Goal: Navigation & Orientation: Find specific page/section

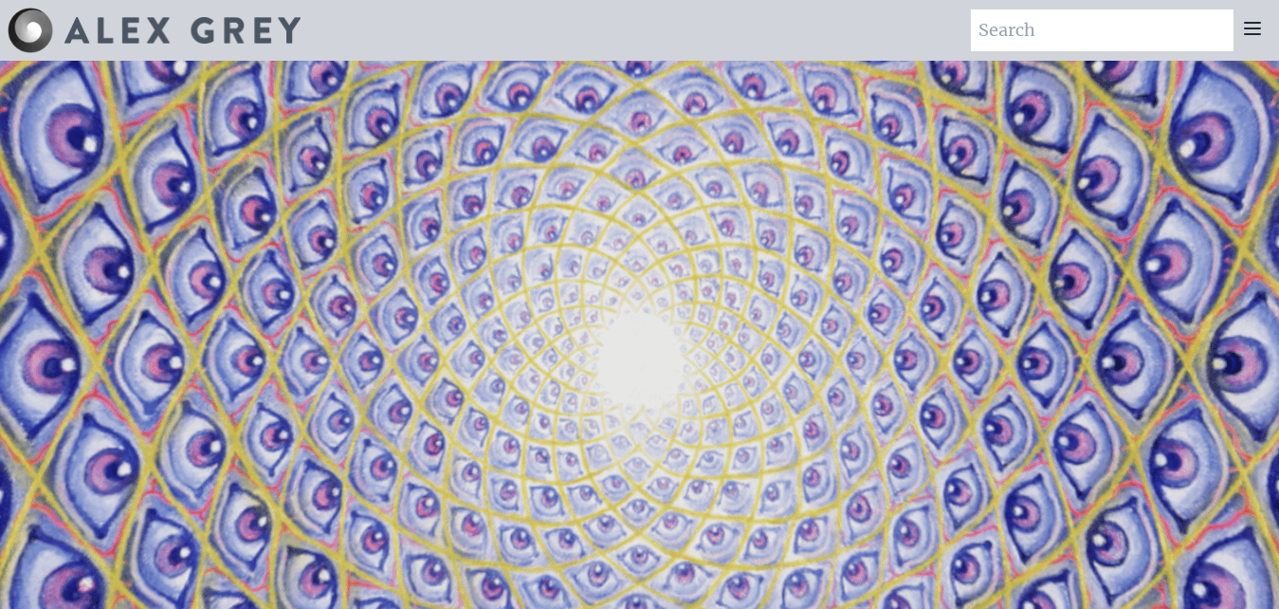
click at [1255, 37] on icon at bounding box center [1252, 28] width 23 height 23
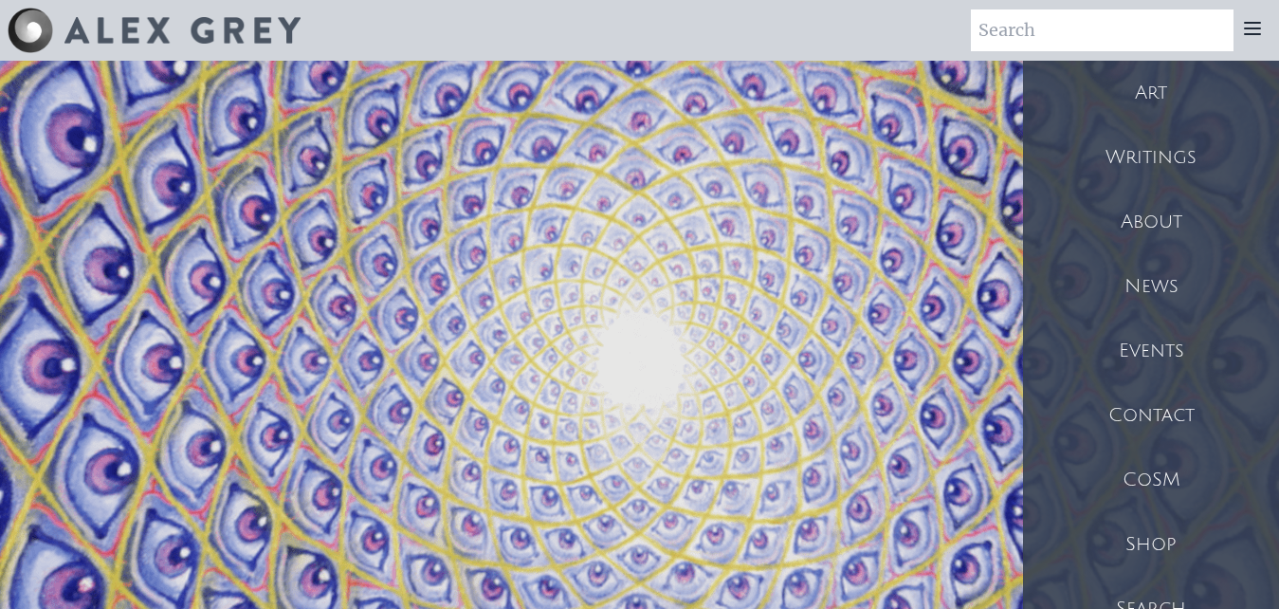
click at [1153, 534] on div "Shop" at bounding box center [1151, 544] width 256 height 64
click at [1143, 95] on div "Art" at bounding box center [1151, 93] width 256 height 64
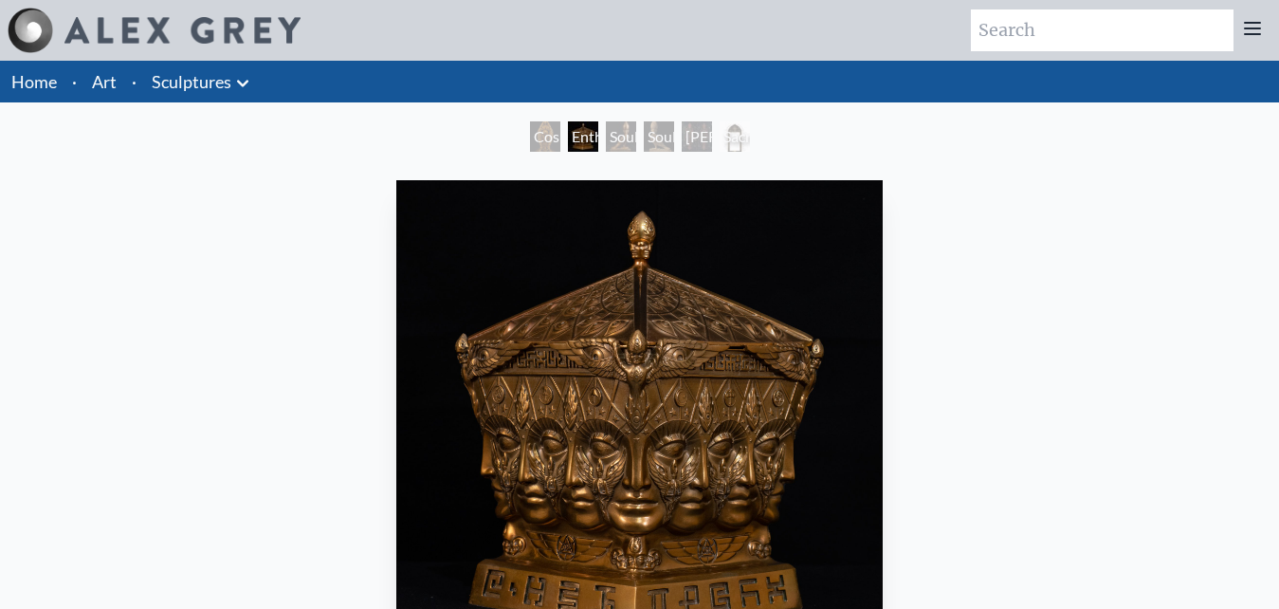
click at [218, 82] on link "Sculptures" at bounding box center [192, 81] width 80 height 27
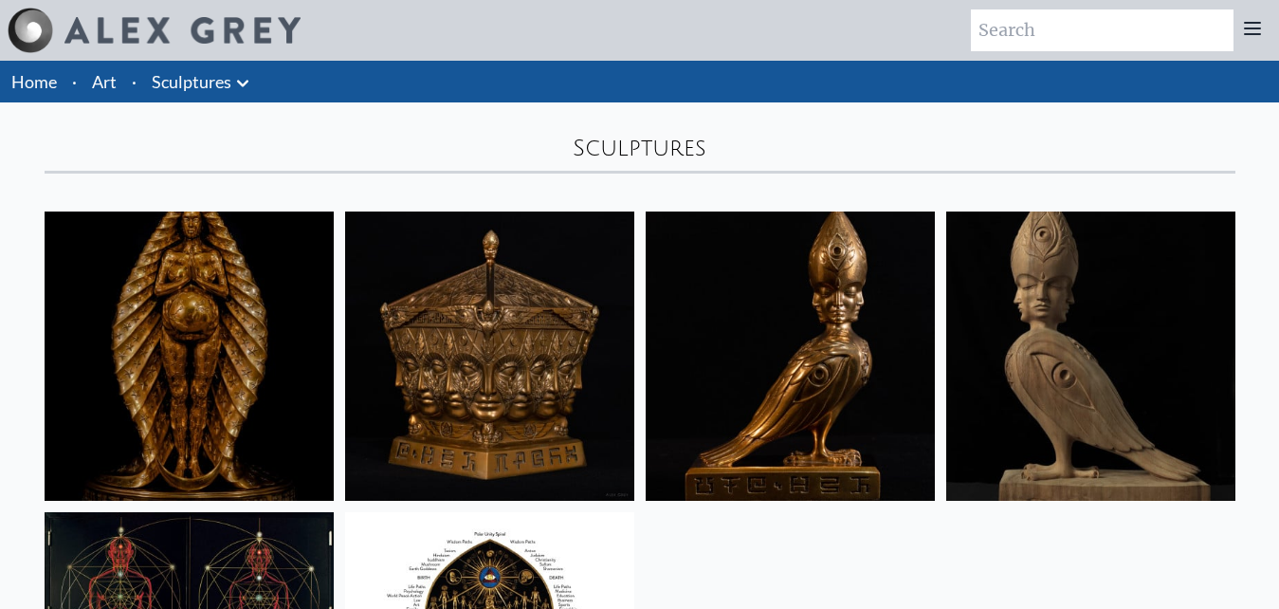
click at [37, 78] on link "Home" at bounding box center [34, 81] width 46 height 21
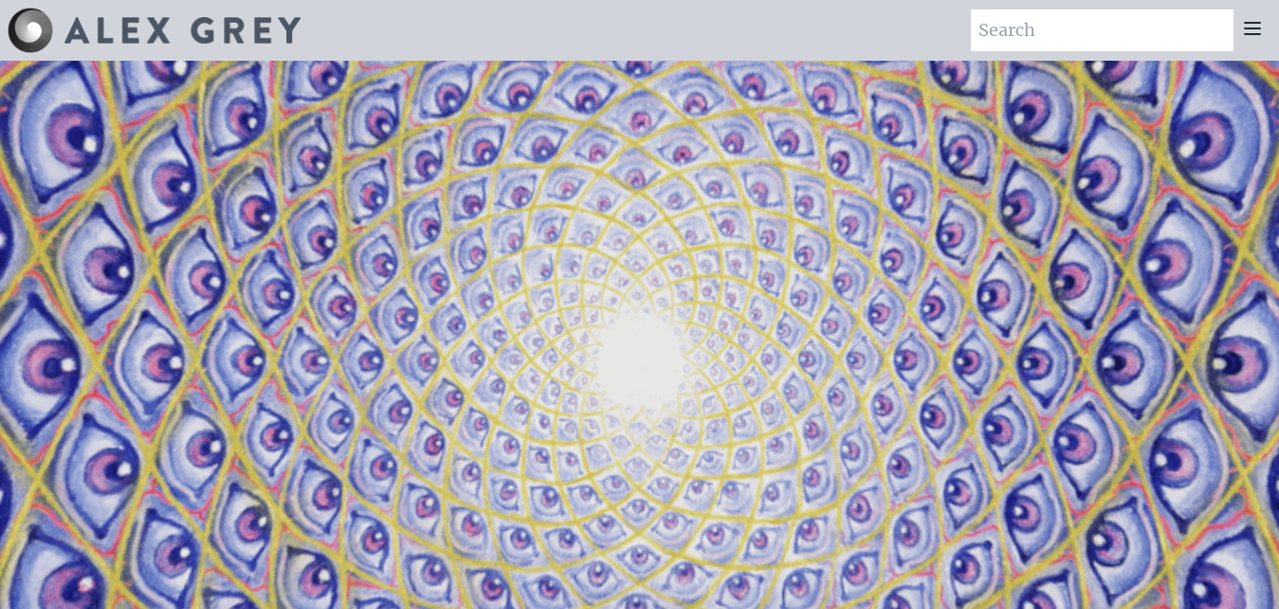
click at [1255, 29] on icon at bounding box center [1252, 28] width 15 height 11
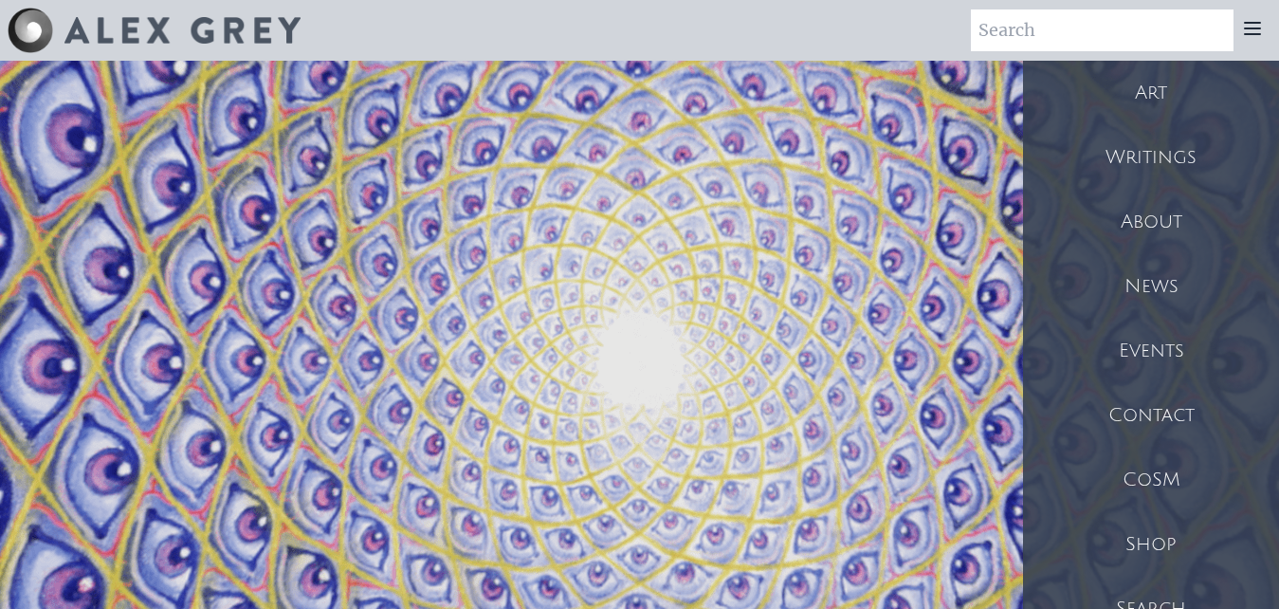
click at [1166, 528] on div "Shop" at bounding box center [1151, 544] width 256 height 64
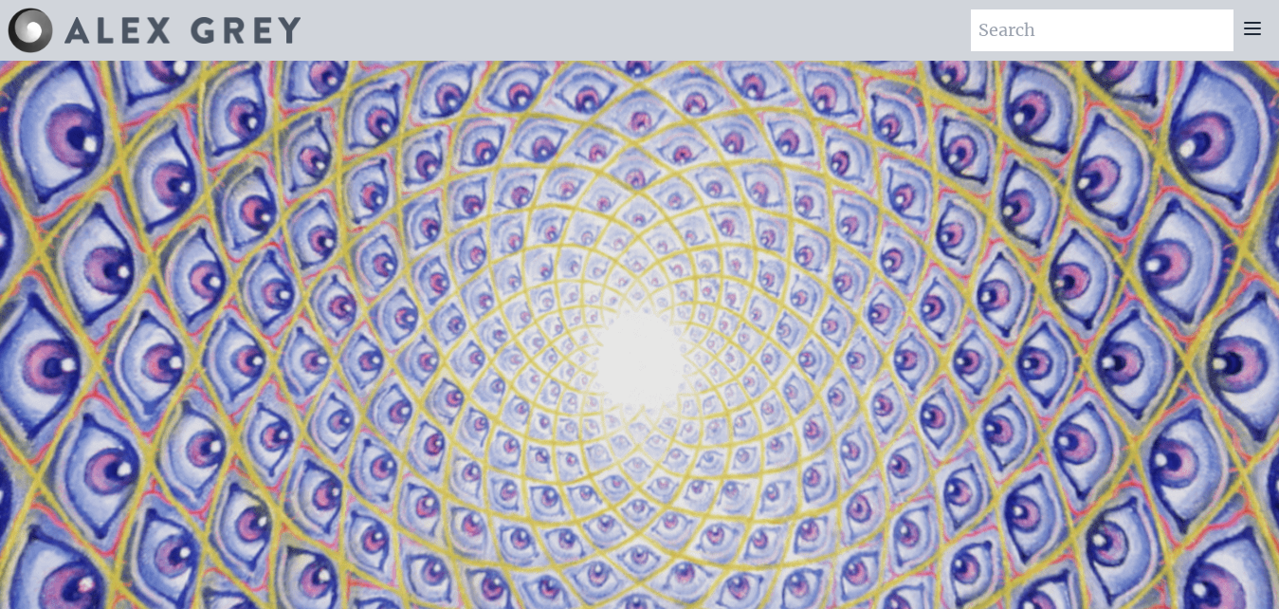
click at [1252, 23] on icon at bounding box center [1252, 28] width 15 height 11
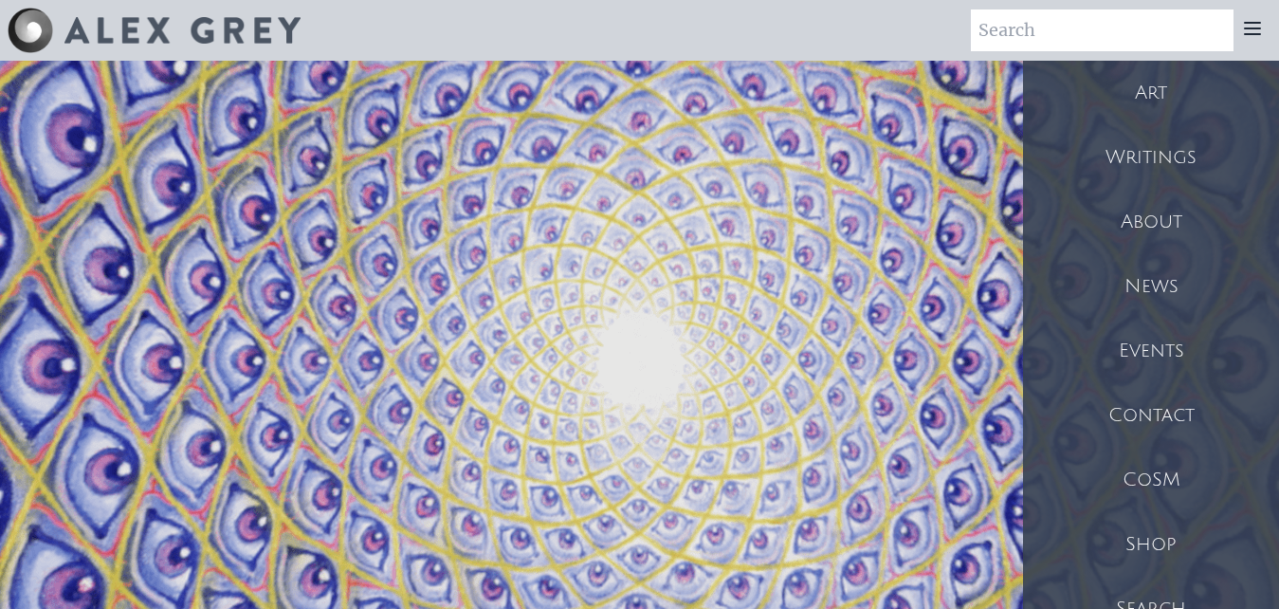
click at [1146, 90] on div "Art" at bounding box center [1151, 93] width 256 height 64
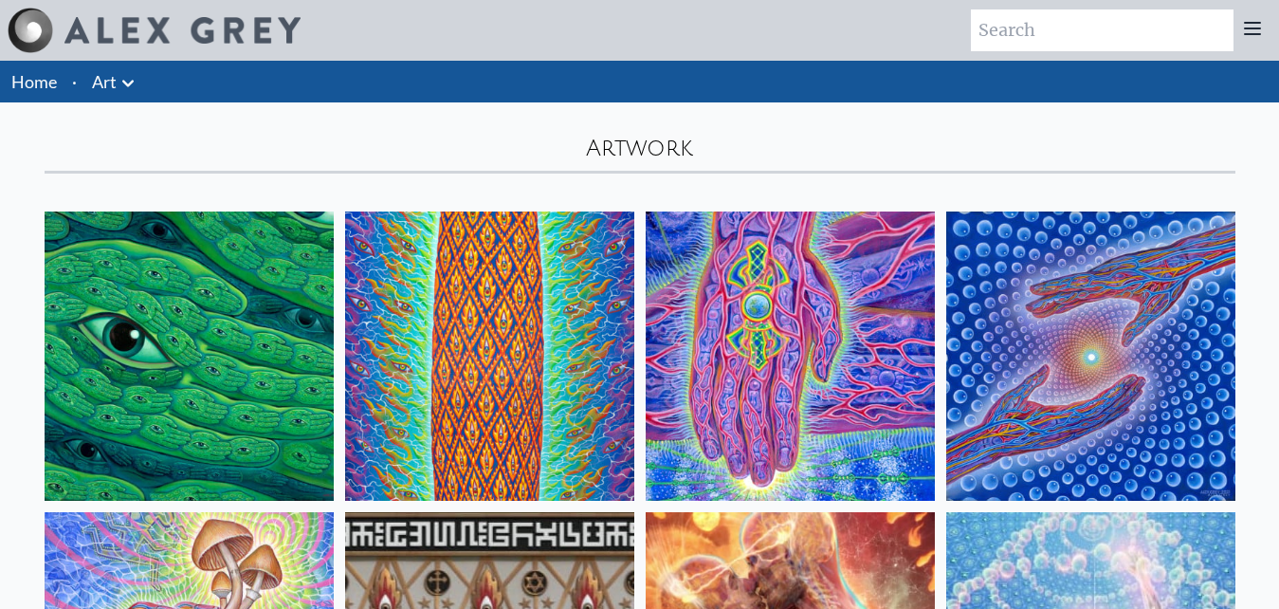
click at [125, 82] on icon at bounding box center [128, 83] width 23 height 23
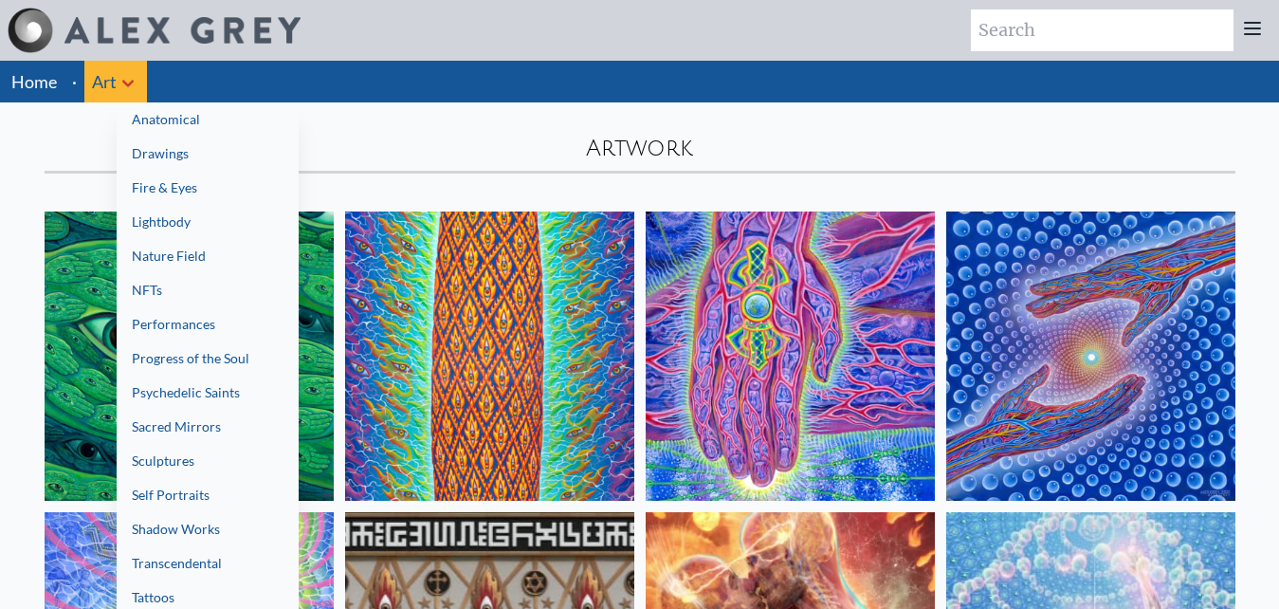
click at [190, 464] on link "Sculptures" at bounding box center [208, 461] width 182 height 34
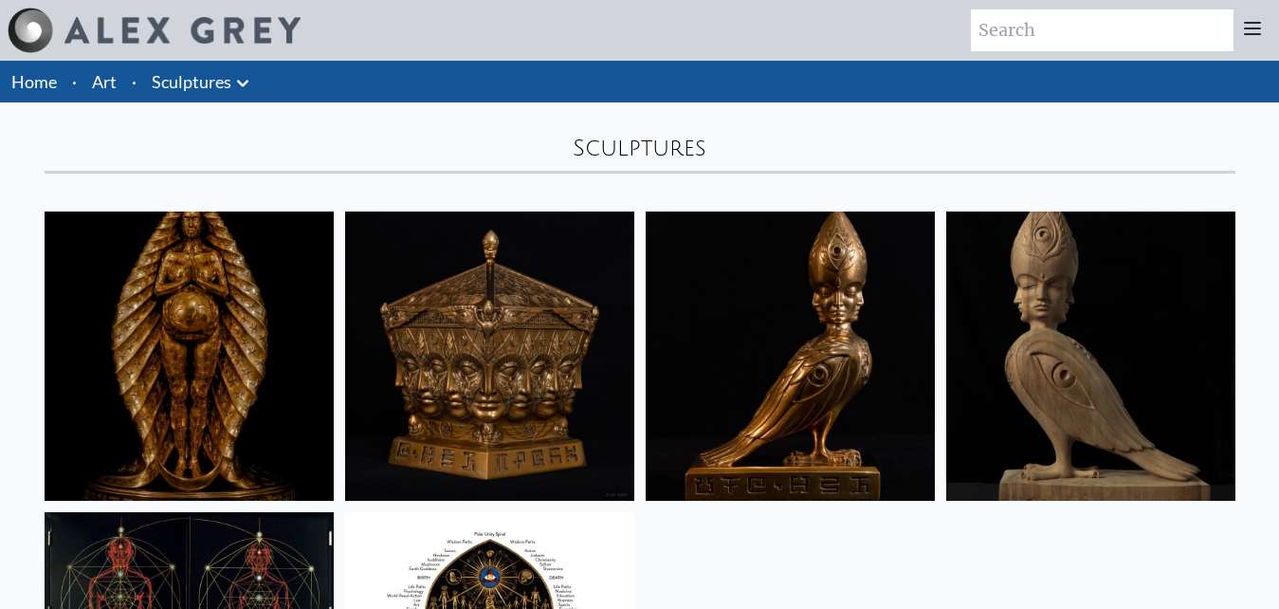
click at [1248, 36] on icon at bounding box center [1252, 28] width 23 height 23
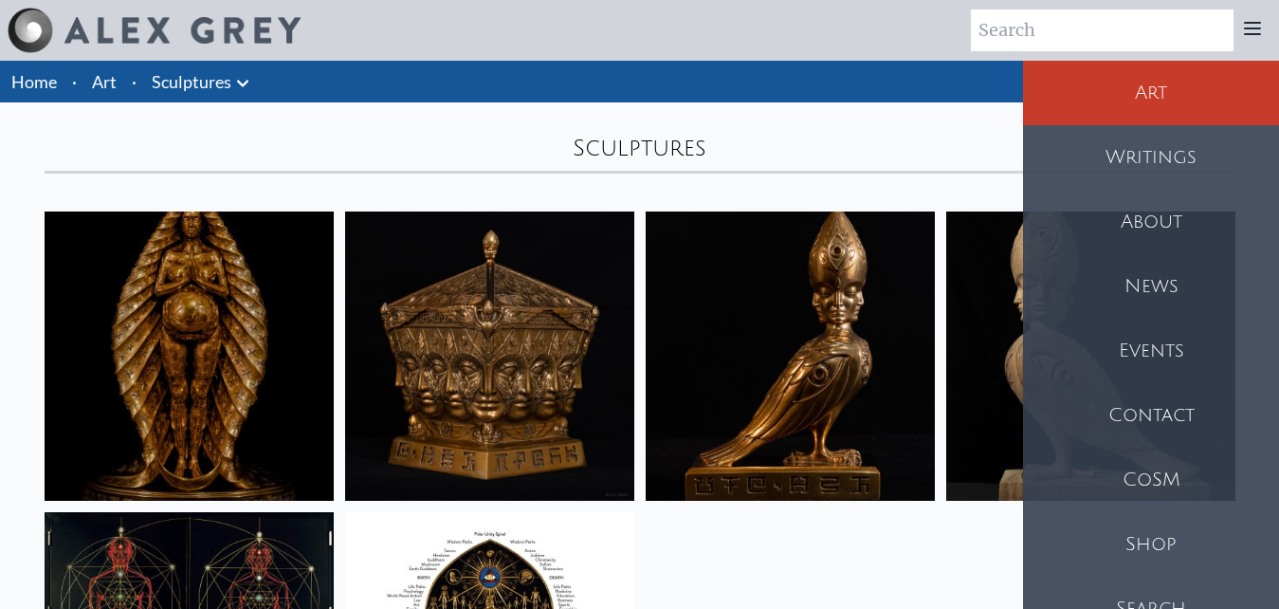
click at [1164, 533] on div "Shop" at bounding box center [1151, 544] width 256 height 64
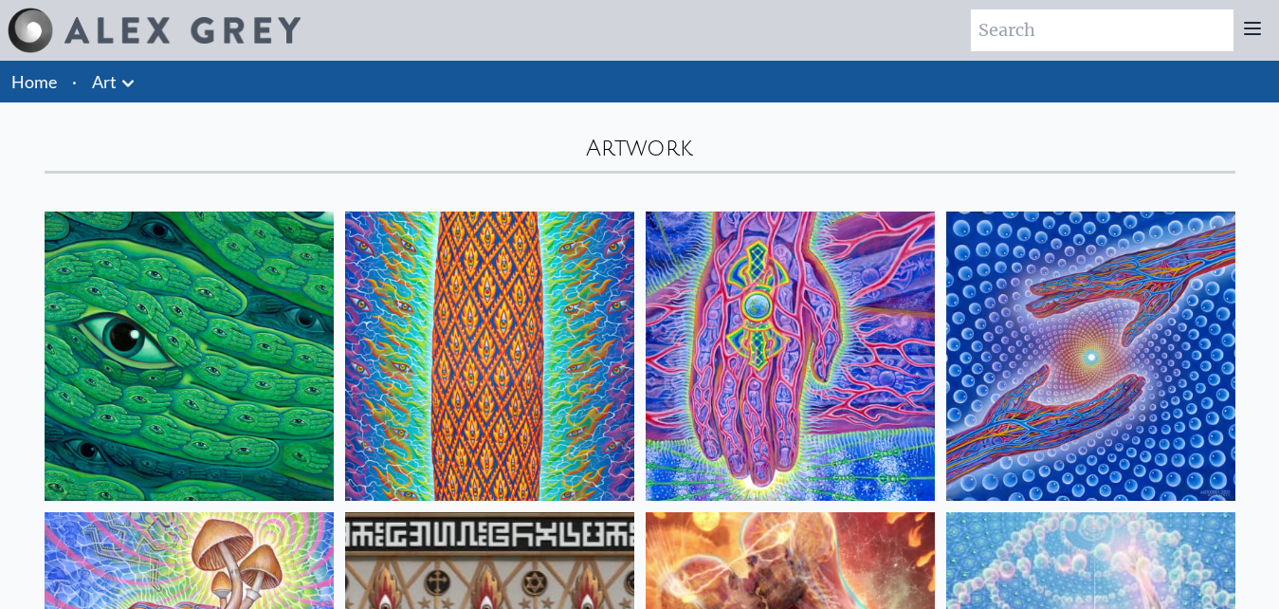
click at [1256, 28] on icon at bounding box center [1252, 28] width 15 height 11
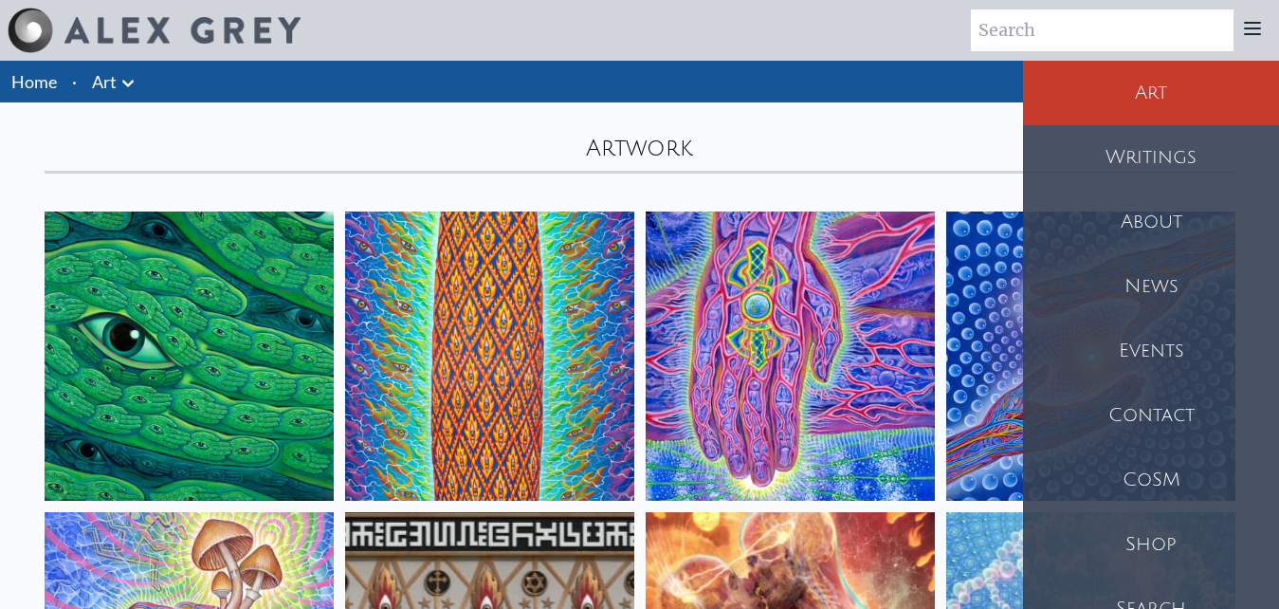
click at [1143, 542] on div "Shop" at bounding box center [1151, 544] width 256 height 64
